Goal: Information Seeking & Learning: Learn about a topic

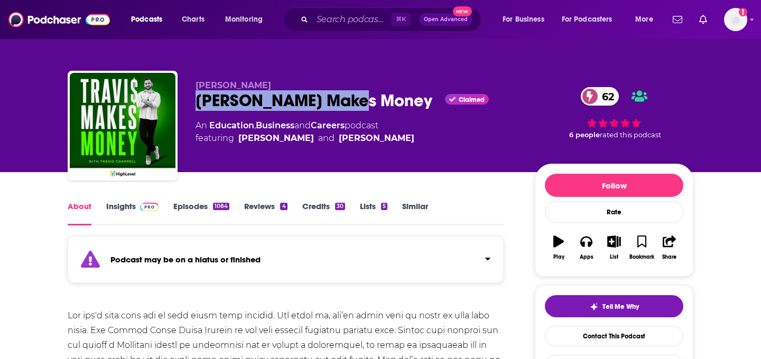
drag, startPoint x: 350, startPoint y: 101, endPoint x: 195, endPoint y: 100, distance: 154.8
click at [194, 101] on div "[PERSON_NAME] [PERSON_NAME] Makes Money Claimed 62 An Education , Business and …" at bounding box center [381, 128] width 626 height 114
click at [736, 10] on img "Logged in as megcassidy" at bounding box center [735, 19] width 23 height 23
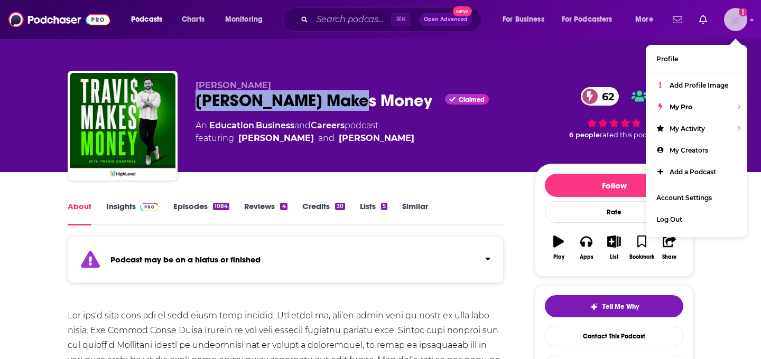
click at [735, 14] on img "Logged in as megcassidy" at bounding box center [735, 19] width 23 height 23
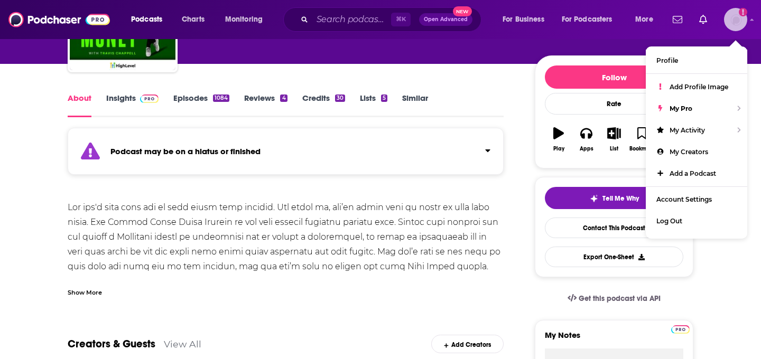
scroll to position [110, 0]
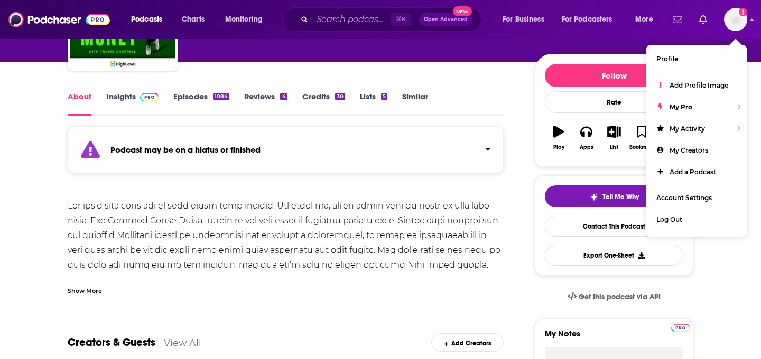
click at [110, 101] on link "Insights" at bounding box center [132, 103] width 52 height 24
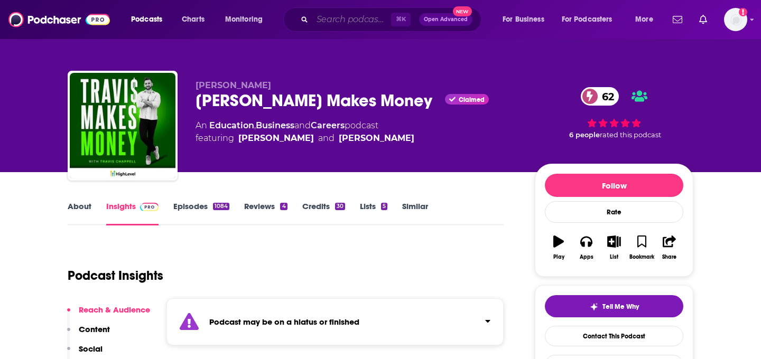
click at [358, 14] on input "Search podcasts, credits, & more..." at bounding box center [351, 19] width 79 height 17
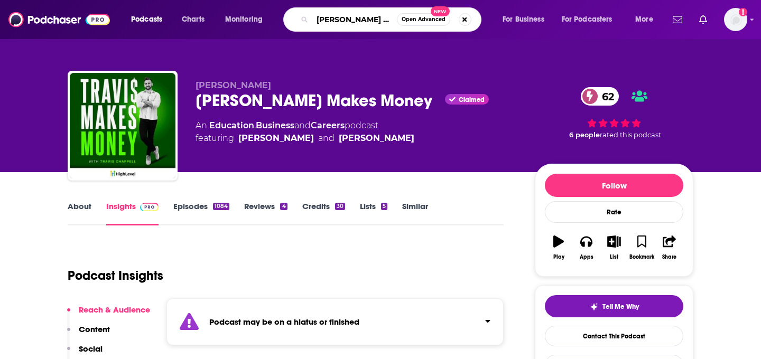
type input "[PERSON_NAME] Makes Money"
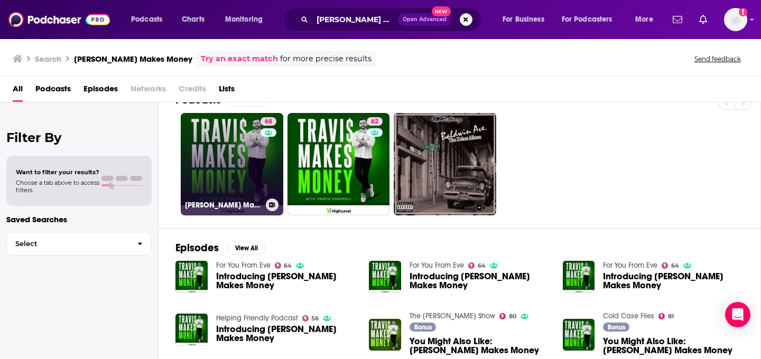
scroll to position [25, 0]
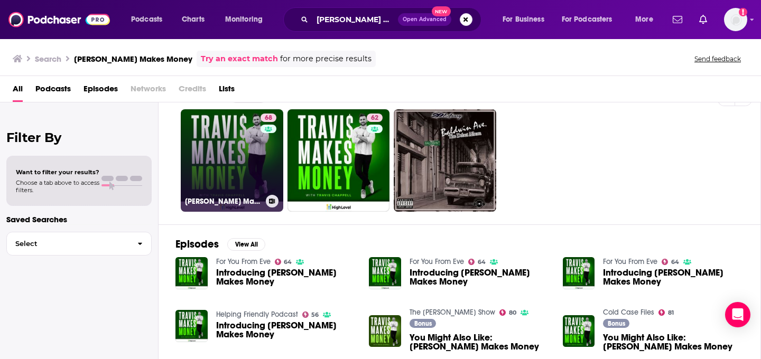
click at [255, 186] on link "68 [PERSON_NAME] Makes Money" at bounding box center [232, 160] width 103 height 103
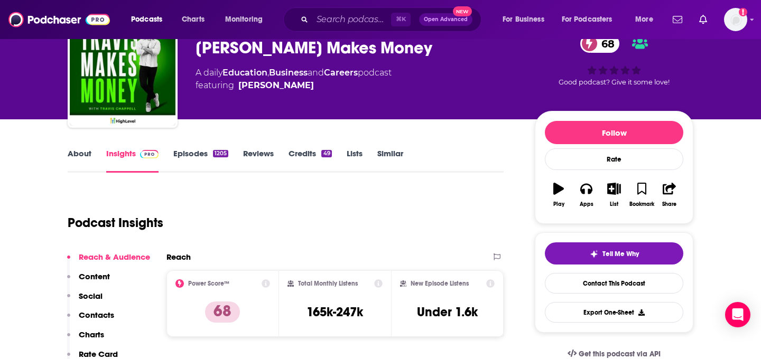
scroll to position [50, 0]
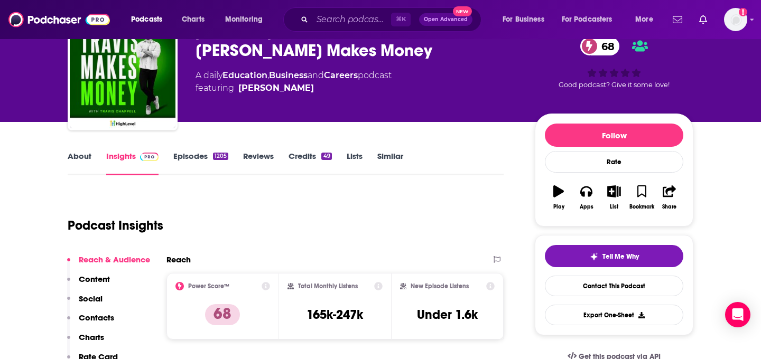
click at [78, 150] on div "About Insights Episodes 1205 Reviews Credits 49 Lists Similar" at bounding box center [286, 163] width 436 height 26
click at [81, 160] on link "About" at bounding box center [80, 163] width 24 height 24
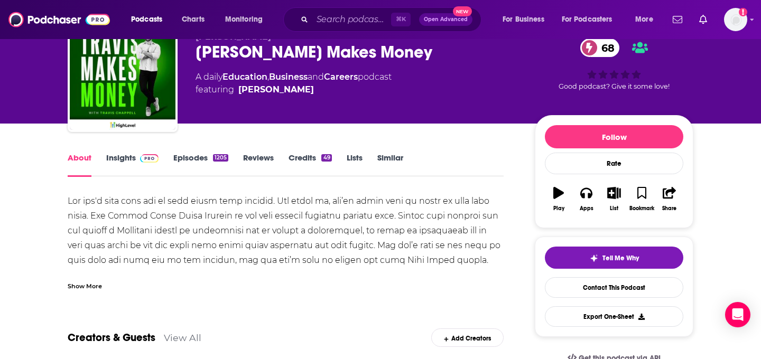
scroll to position [51, 0]
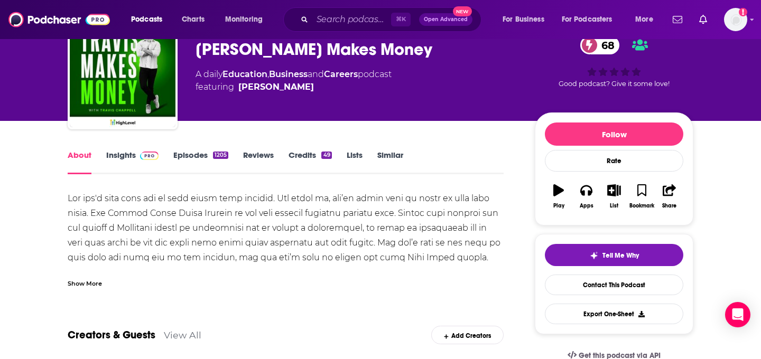
click at [115, 284] on div "Show More" at bounding box center [286, 280] width 436 height 18
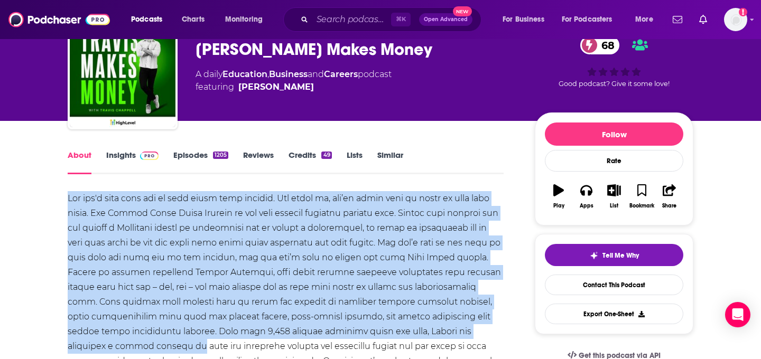
drag, startPoint x: 59, startPoint y: 193, endPoint x: 205, endPoint y: 342, distance: 208.9
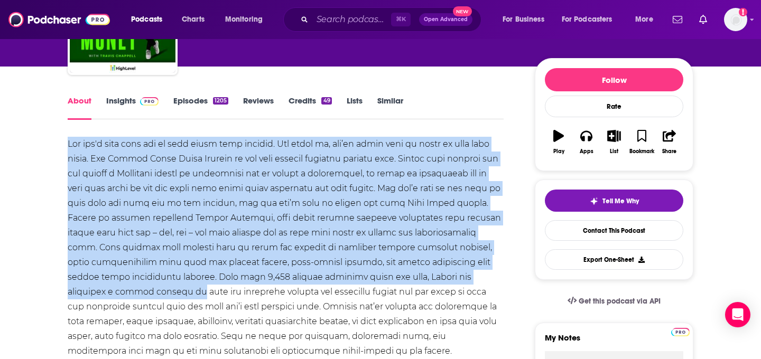
scroll to position [144, 0]
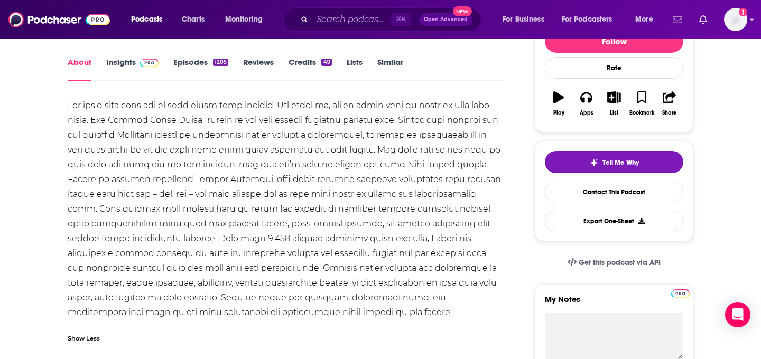
click at [363, 300] on div at bounding box center [286, 209] width 436 height 222
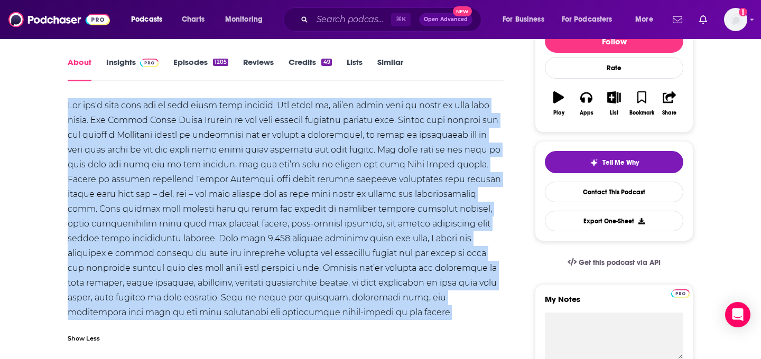
drag, startPoint x: 371, startPoint y: 323, endPoint x: 17, endPoint y: 104, distance: 416.0
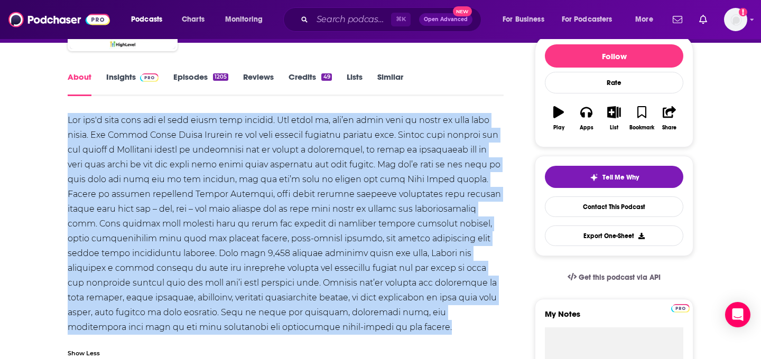
scroll to position [91, 0]
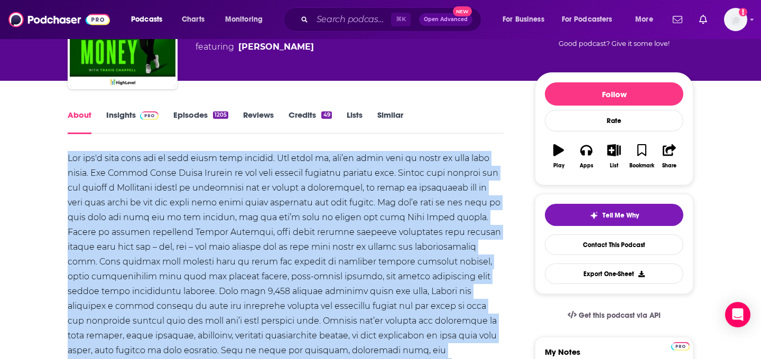
click at [132, 112] on link "Insights" at bounding box center [132, 122] width 52 height 24
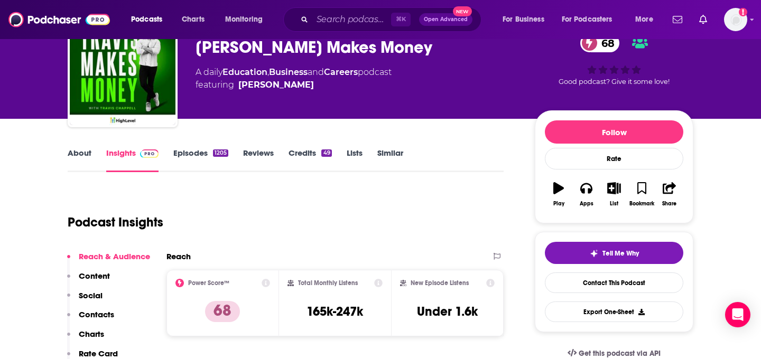
scroll to position [140, 0]
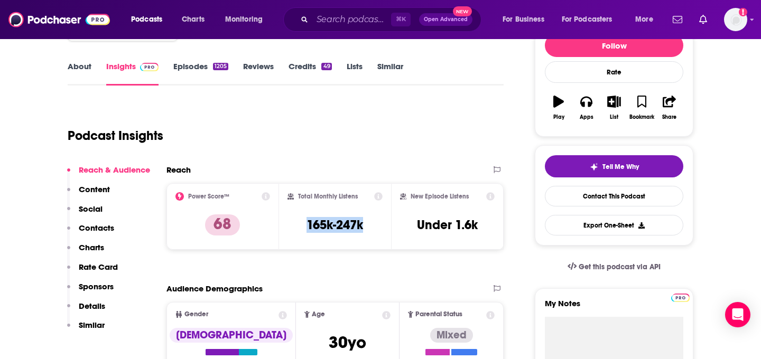
drag, startPoint x: 365, startPoint y: 228, endPoint x: 298, endPoint y: 229, distance: 67.1
click at [297, 230] on div "Total Monthly Listens 165k-247k" at bounding box center [335, 216] width 96 height 49
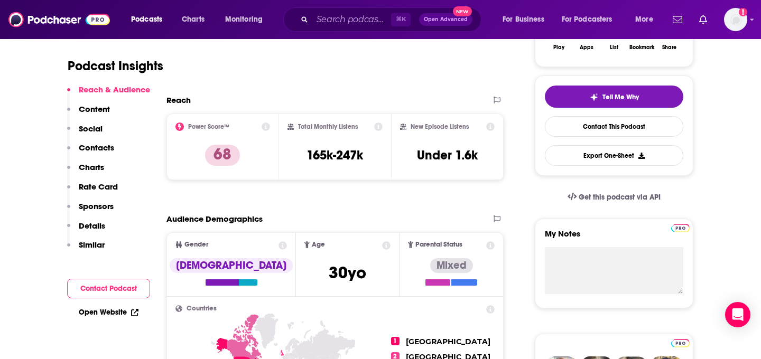
scroll to position [211, 0]
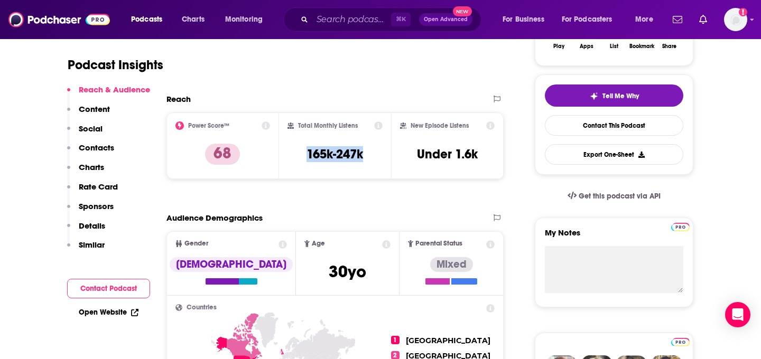
drag, startPoint x: 370, startPoint y: 152, endPoint x: 304, endPoint y: 153, distance: 66.6
click at [304, 153] on div "Total Monthly Listens 165k-247k" at bounding box center [335, 146] width 96 height 49
drag, startPoint x: 369, startPoint y: 160, endPoint x: 304, endPoint y: 157, distance: 64.5
click at [304, 157] on div "Total Monthly Listens 165k-247k" at bounding box center [335, 146] width 96 height 49
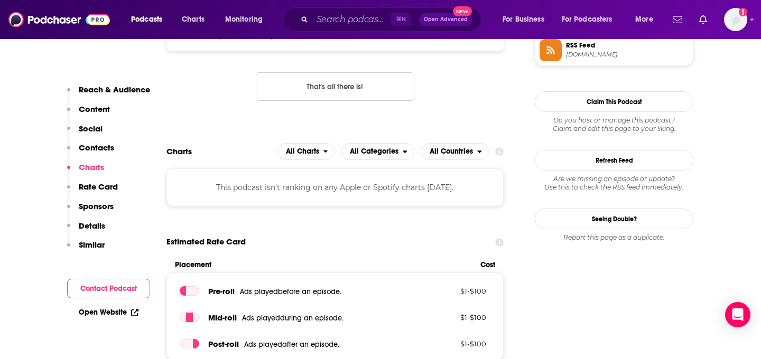
scroll to position [910, 0]
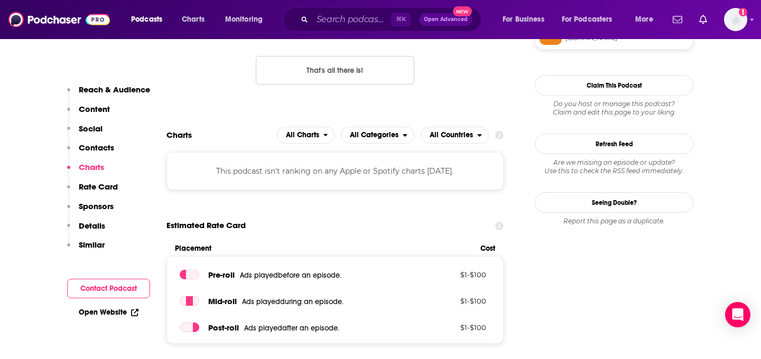
drag, startPoint x: 462, startPoint y: 179, endPoint x: 228, endPoint y: 190, distance: 234.4
click at [229, 189] on div "This podcast isn't ranking on any Apple or Spotify charts [DATE]." at bounding box center [334, 171] width 337 height 38
click at [230, 170] on div "This podcast isn't ranking on any Apple or Spotify charts [DATE]." at bounding box center [334, 171] width 337 height 38
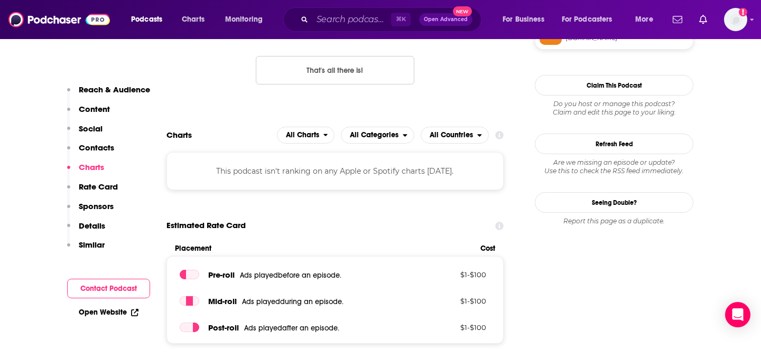
click at [231, 174] on div "This podcast isn't ranking on any Apple or Spotify charts [DATE]." at bounding box center [334, 171] width 337 height 38
click at [441, 134] on span "All Countries" at bounding box center [451, 135] width 43 height 7
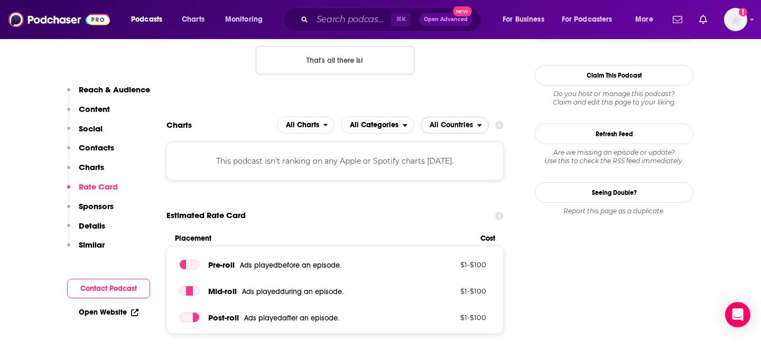
scroll to position [916, 0]
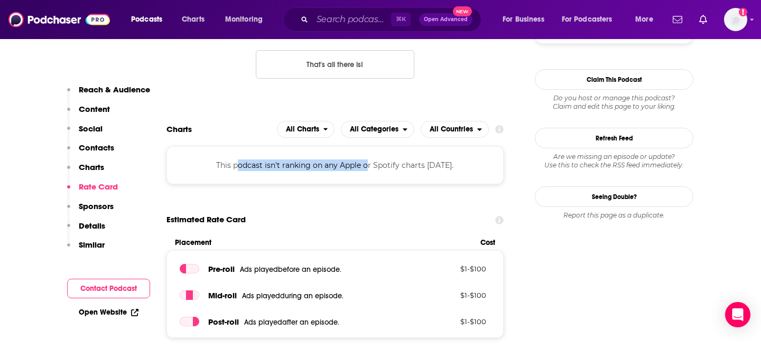
drag, startPoint x: 240, startPoint y: 165, endPoint x: 371, endPoint y: 168, distance: 131.6
click at [371, 168] on div "This podcast isn't ranking on any Apple or Spotify charts [DATE]." at bounding box center [334, 165] width 337 height 38
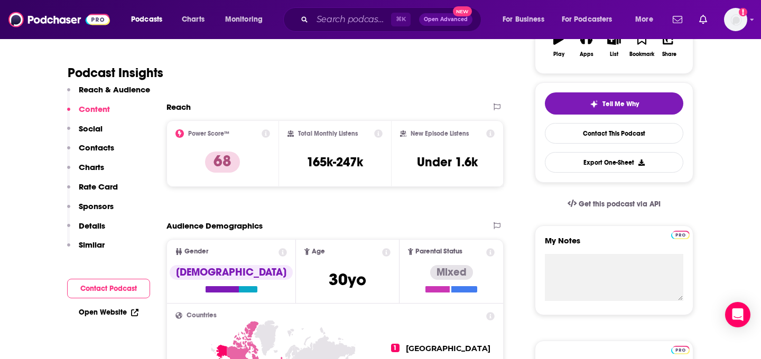
scroll to position [192, 0]
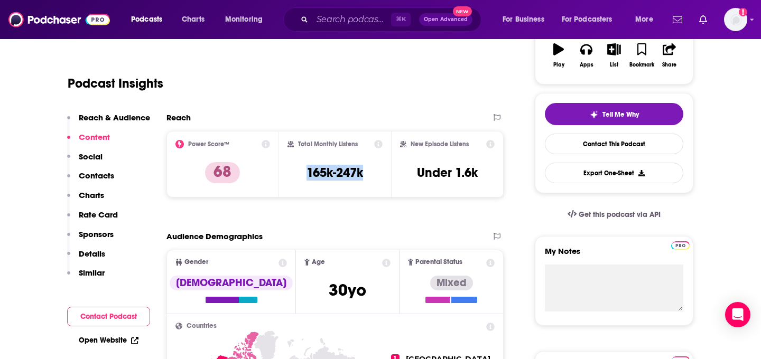
drag, startPoint x: 375, startPoint y: 172, endPoint x: 301, endPoint y: 171, distance: 74.0
click at [301, 171] on div "Total Monthly Listens 165k-247k" at bounding box center [335, 164] width 96 height 49
copy h3 "165k-247k"
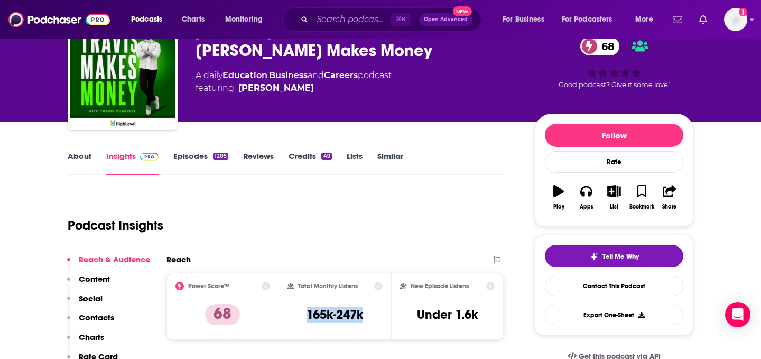
scroll to position [50, 0]
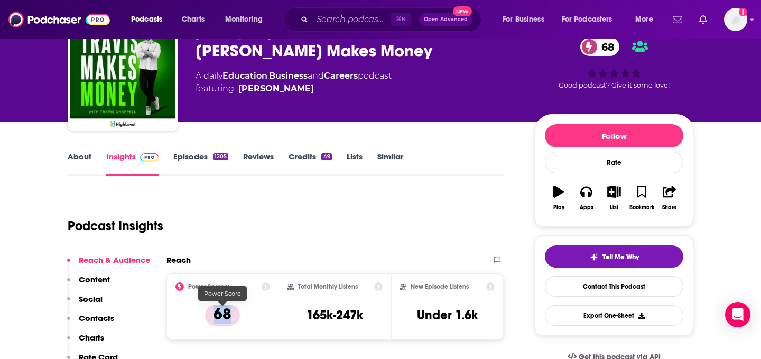
drag, startPoint x: 228, startPoint y: 319, endPoint x: 209, endPoint y: 319, distance: 18.5
click at [209, 319] on p "68" at bounding box center [222, 315] width 35 height 21
copy p "68"
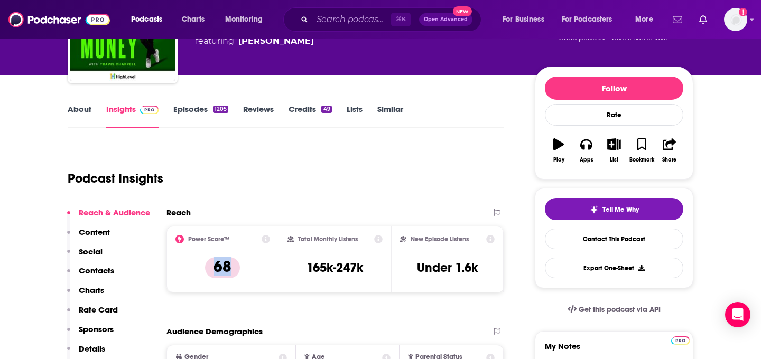
scroll to position [95, 0]
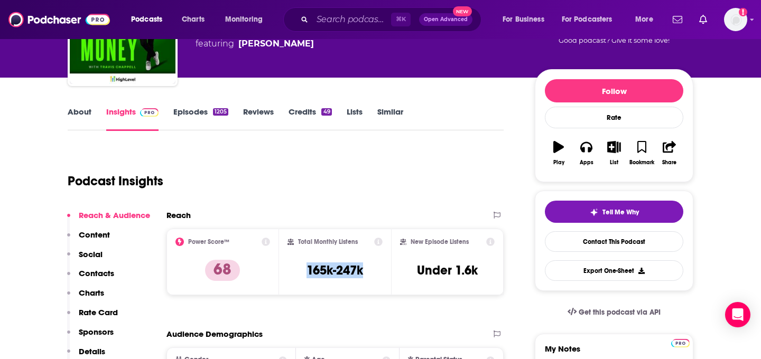
drag, startPoint x: 380, startPoint y: 273, endPoint x: 293, endPoint y: 272, distance: 87.2
click at [293, 272] on div "Total Monthly Listens 165k-247k" at bounding box center [335, 262] width 96 height 49
drag, startPoint x: 248, startPoint y: 273, endPoint x: 200, endPoint y: 272, distance: 48.1
click at [200, 272] on div "Power Score™ 68" at bounding box center [222, 262] width 95 height 49
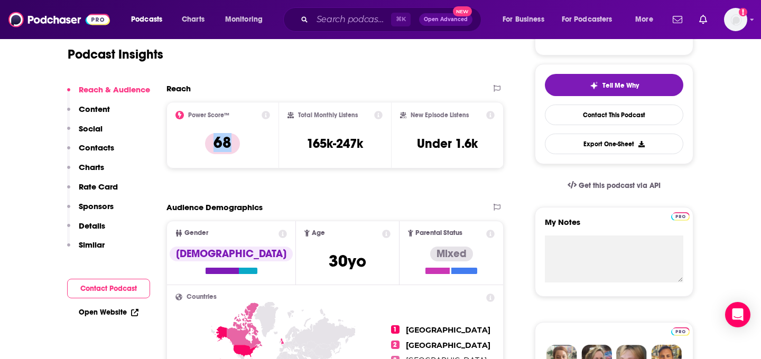
scroll to position [226, 0]
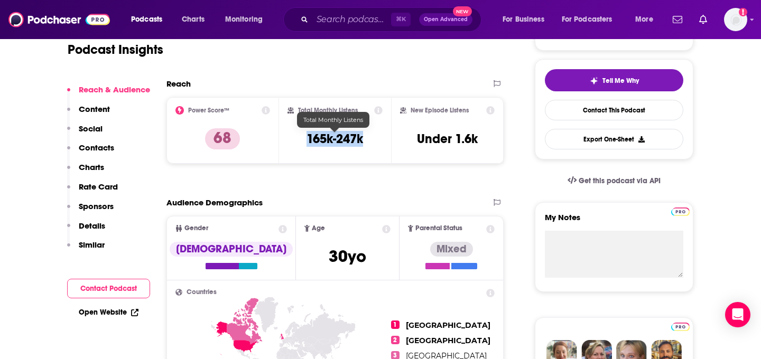
drag, startPoint x: 378, startPoint y: 138, endPoint x: 304, endPoint y: 138, distance: 73.5
click at [304, 138] on div "Total Monthly Listens 165k-247k" at bounding box center [335, 130] width 96 height 49
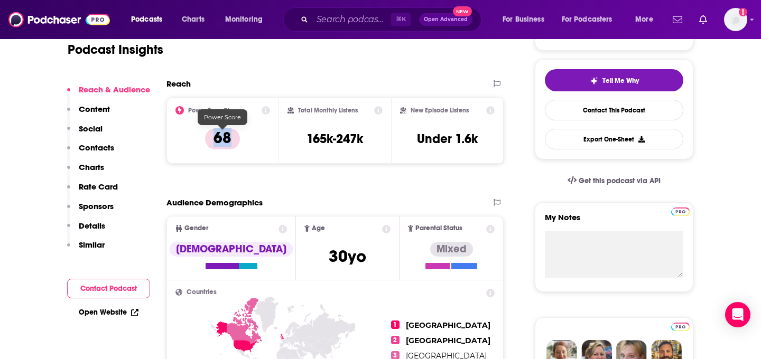
drag, startPoint x: 248, startPoint y: 147, endPoint x: 199, endPoint y: 142, distance: 48.9
click at [199, 142] on div "Power Score™ 68" at bounding box center [222, 130] width 95 height 49
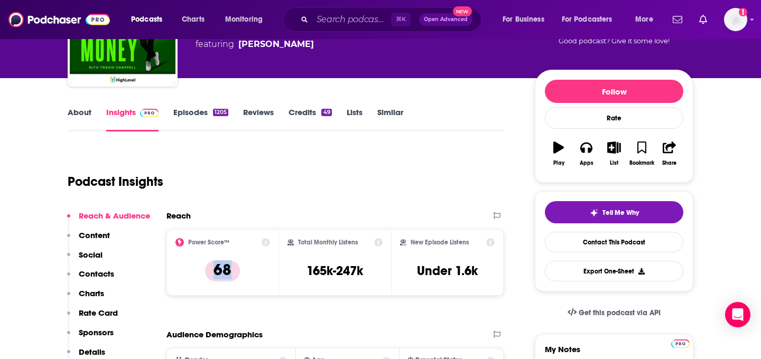
scroll to position [0, 0]
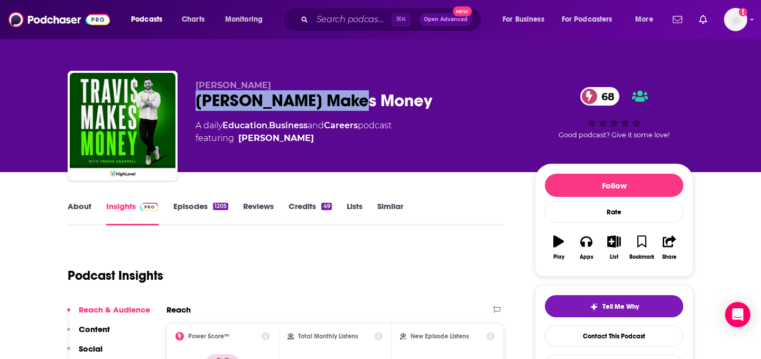
drag, startPoint x: 358, startPoint y: 92, endPoint x: 196, endPoint y: 99, distance: 162.9
click at [196, 99] on div "[PERSON_NAME] Makes Money 68" at bounding box center [357, 100] width 322 height 21
copy h2 "[PERSON_NAME] Makes Money"
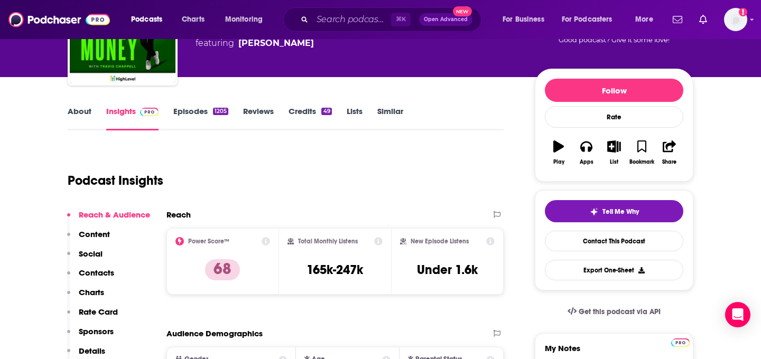
scroll to position [104, 0]
